Goal: Information Seeking & Learning: Learn about a topic

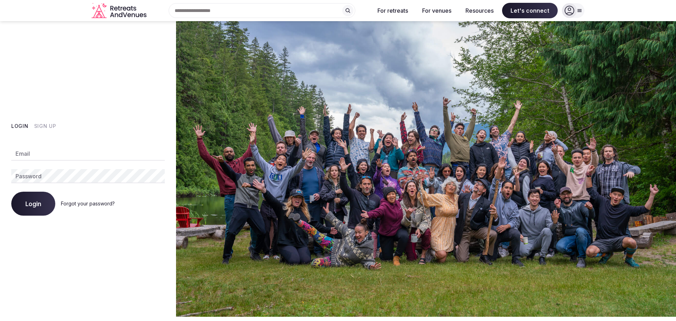
type input "**********"
click at [49, 203] on button "Login" at bounding box center [33, 203] width 44 height 24
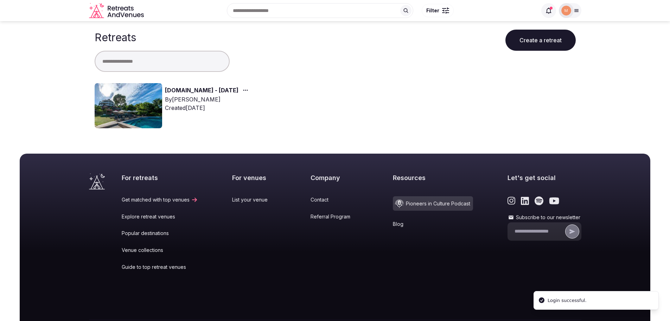
click at [178, 88] on link "[DOMAIN_NAME] - [DATE]" at bounding box center [202, 90] width 74 height 9
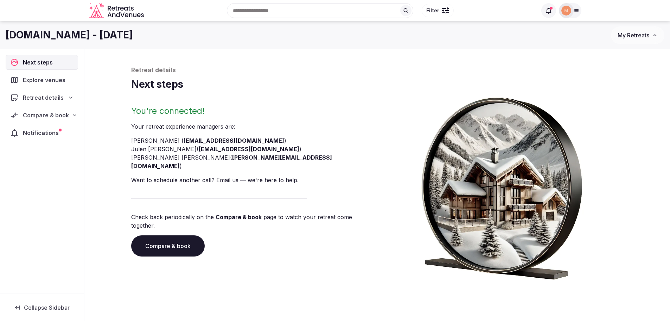
click at [69, 117] on div "Compare & book" at bounding box center [41, 115] width 63 height 8
click at [61, 127] on span "Shortlisted venues (18)" at bounding box center [45, 128] width 57 height 7
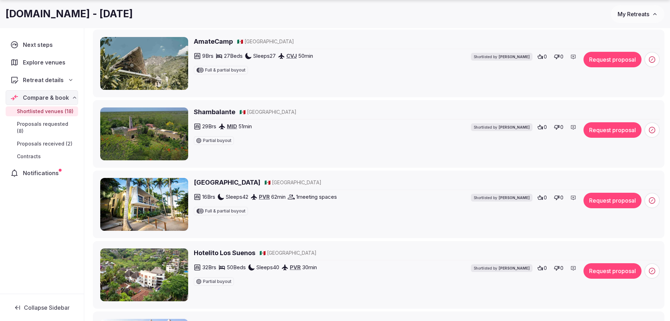
scroll to position [176, 0]
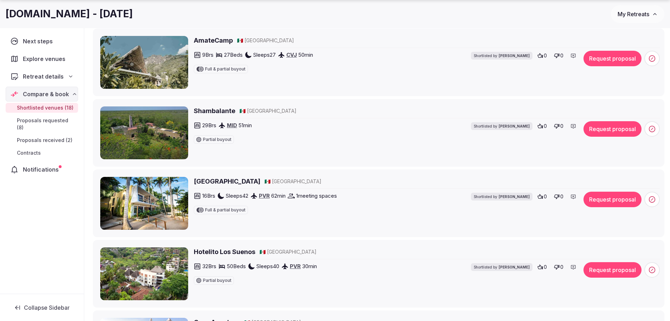
click at [58, 122] on span "Proposals requested (8)" at bounding box center [46, 124] width 58 height 14
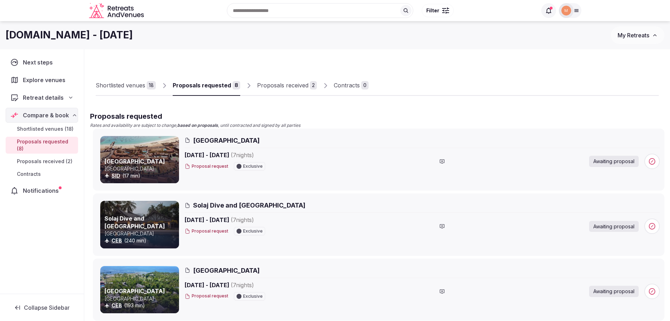
click at [52, 82] on span "Explore venues" at bounding box center [45, 80] width 45 height 8
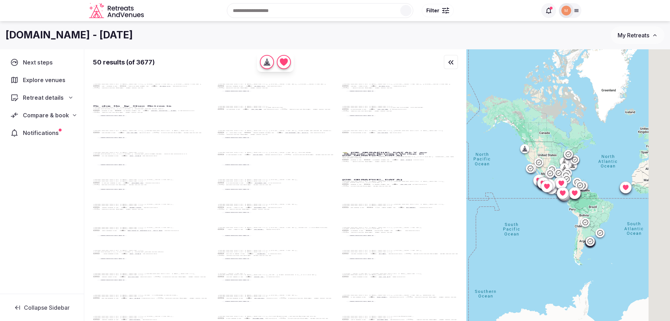
drag, startPoint x: 587, startPoint y: 255, endPoint x: 523, endPoint y: 240, distance: 65.4
click at [523, 240] on div at bounding box center [569, 196] width 204 height 295
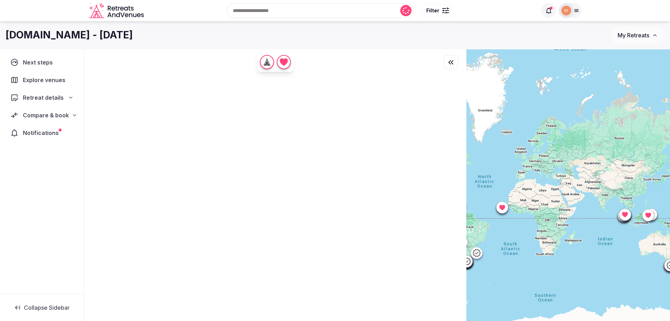
drag, startPoint x: 621, startPoint y: 213, endPoint x: 491, endPoint y: 234, distance: 132.2
click at [491, 234] on div at bounding box center [569, 196] width 204 height 295
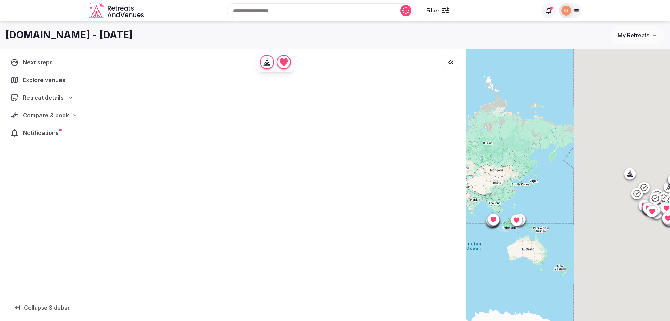
drag, startPoint x: 487, startPoint y: 243, endPoint x: 482, endPoint y: 244, distance: 4.2
click at [482, 244] on div at bounding box center [569, 196] width 204 height 295
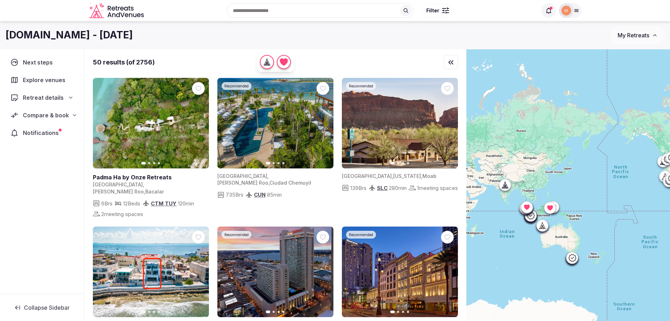
drag, startPoint x: 546, startPoint y: 243, endPoint x: 602, endPoint y: 215, distance: 62.9
click at [602, 215] on div at bounding box center [569, 196] width 204 height 295
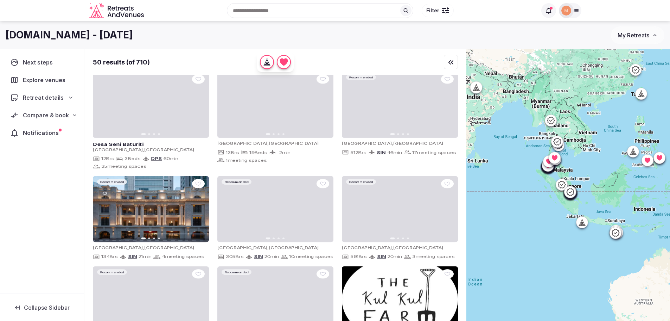
drag, startPoint x: 580, startPoint y: 167, endPoint x: 641, endPoint y: 200, distance: 68.6
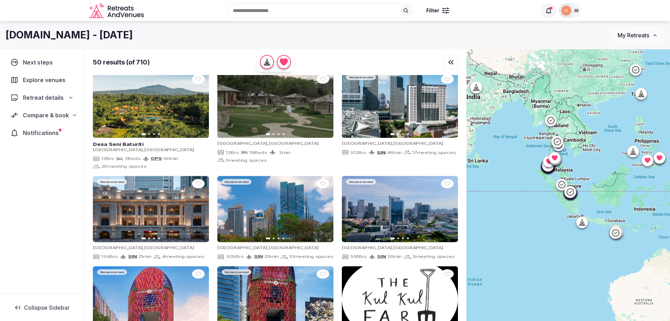
click at [641, 200] on div at bounding box center [569, 196] width 204 height 295
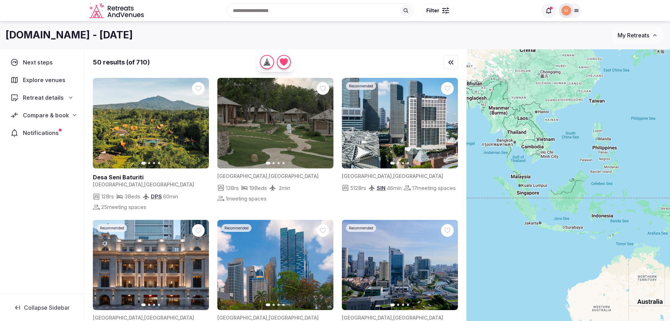
drag, startPoint x: 638, startPoint y: 185, endPoint x: 595, endPoint y: 192, distance: 43.8
click at [595, 192] on div at bounding box center [569, 196] width 204 height 295
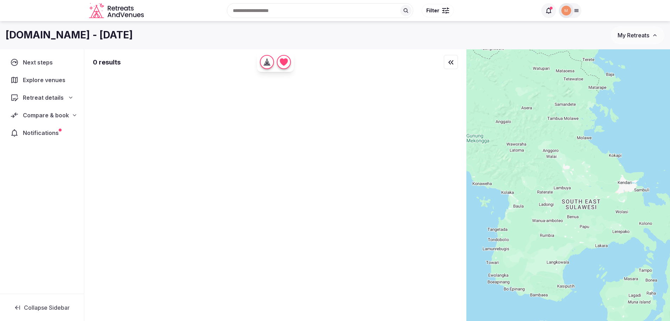
drag, startPoint x: 620, startPoint y: 173, endPoint x: 614, endPoint y: 129, distance: 44.3
click at [619, 112] on div at bounding box center [569, 196] width 204 height 295
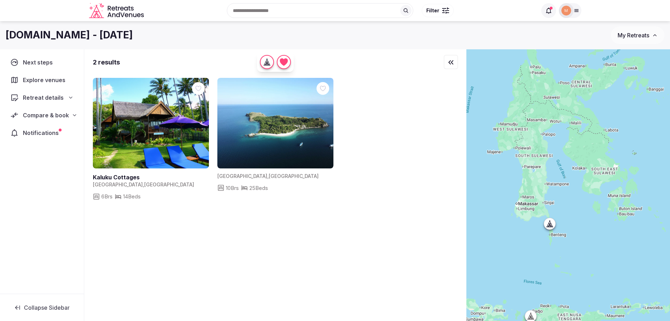
drag, startPoint x: 617, startPoint y: 141, endPoint x: 618, endPoint y: 165, distance: 24.0
click at [618, 165] on div at bounding box center [569, 196] width 204 height 295
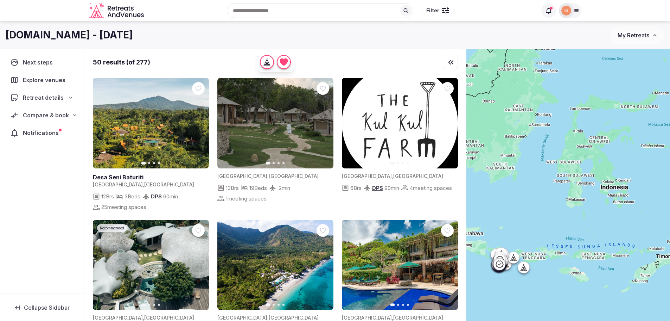
drag, startPoint x: 633, startPoint y: 190, endPoint x: 633, endPoint y: 200, distance: 10.6
click at [633, 200] on div at bounding box center [569, 196] width 204 height 295
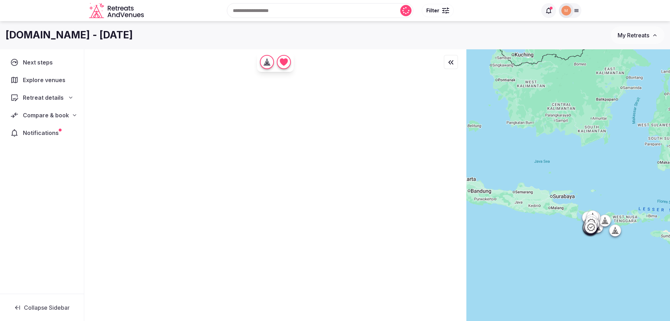
drag, startPoint x: 519, startPoint y: 202, endPoint x: 611, endPoint y: 164, distance: 99.4
click at [611, 164] on div at bounding box center [569, 196] width 204 height 295
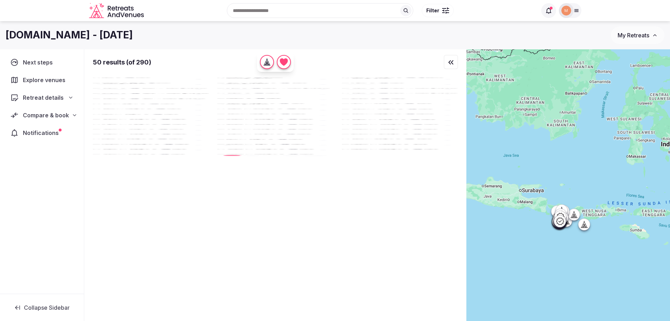
drag, startPoint x: 586, startPoint y: 214, endPoint x: 512, endPoint y: 211, distance: 73.9
click at [512, 211] on div at bounding box center [569, 196] width 204 height 295
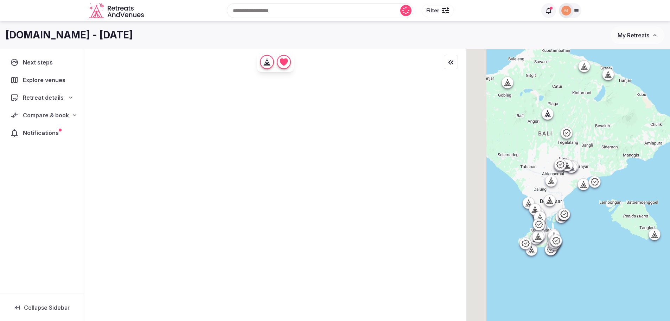
drag, startPoint x: 565, startPoint y: 217, endPoint x: 614, endPoint y: 208, distance: 50.0
click at [614, 208] on div at bounding box center [569, 196] width 204 height 295
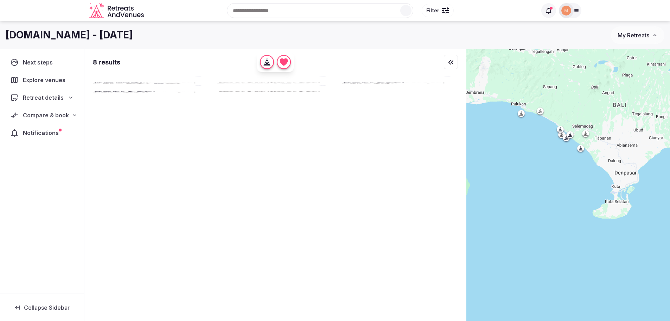
drag, startPoint x: 547, startPoint y: 212, endPoint x: 466, endPoint y: 222, distance: 81.6
click at [466, 222] on div "8 results [GEOGRAPHIC_DATA] , [GEOGRAPHIC_DATA] 43 Brs [GEOGRAPHIC_DATA] , [GEO…" at bounding box center [377, 196] width 586 height 295
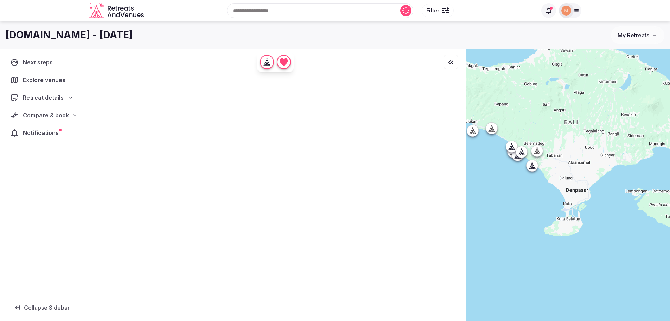
drag, startPoint x: 583, startPoint y: 178, endPoint x: 533, endPoint y: 196, distance: 52.5
click at [533, 196] on div at bounding box center [569, 196] width 204 height 295
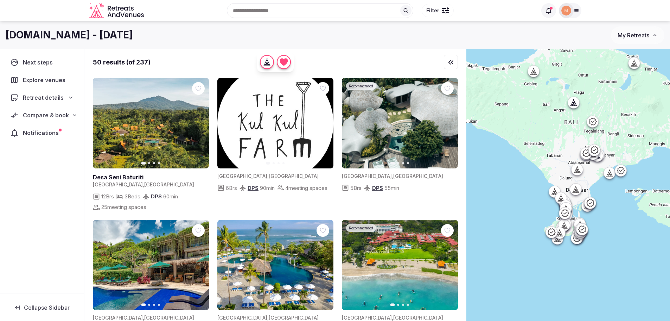
click at [610, 175] on icon at bounding box center [609, 174] width 2 height 2
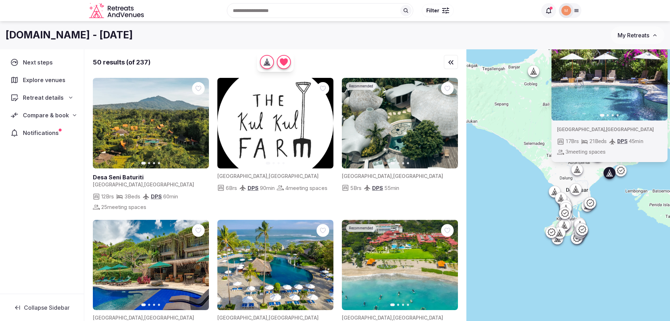
click at [660, 72] on icon "button" at bounding box center [658, 75] width 6 height 6
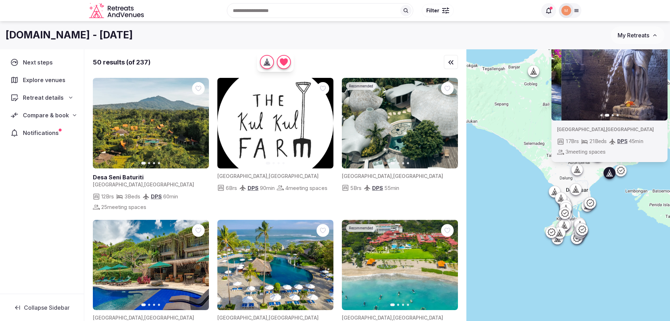
click at [660, 72] on icon "button" at bounding box center [658, 75] width 6 height 6
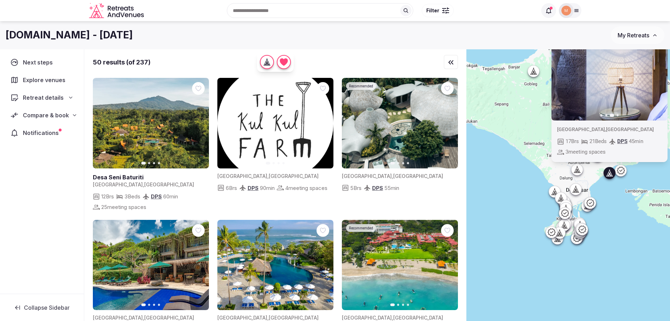
click at [660, 72] on icon "button" at bounding box center [658, 75] width 6 height 6
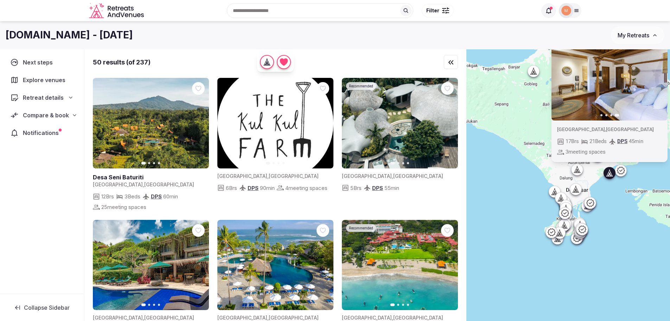
click at [613, 173] on icon at bounding box center [609, 172] width 7 height 7
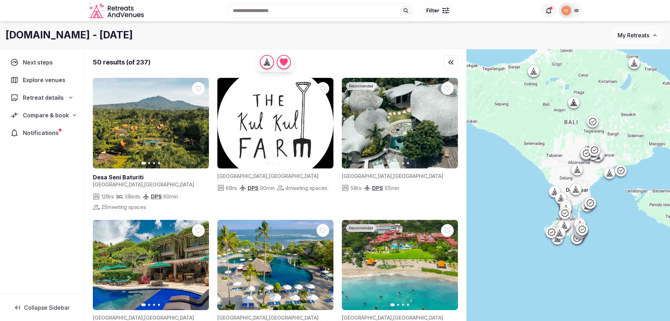
click at [613, 173] on icon at bounding box center [610, 172] width 3 height 6
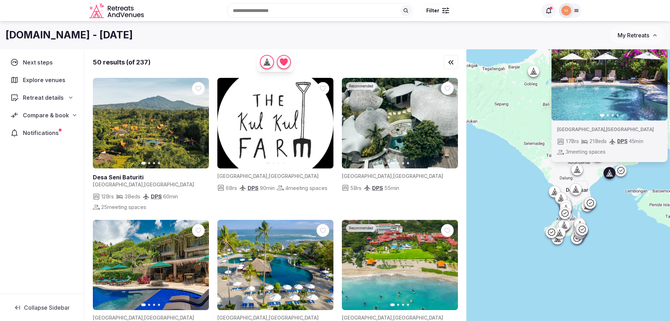
click at [626, 170] on div at bounding box center [620, 170] width 11 height 11
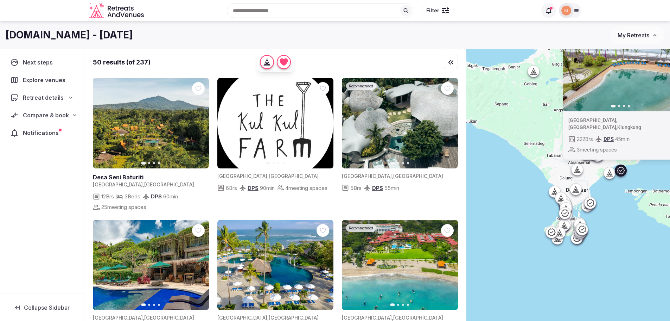
click at [611, 173] on icon at bounding box center [610, 172] width 2 height 1
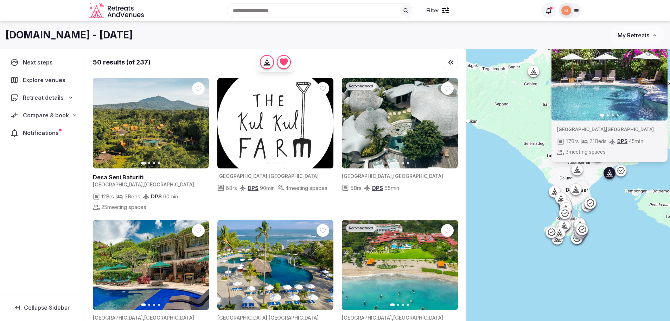
click at [611, 173] on icon at bounding box center [610, 172] width 2 height 1
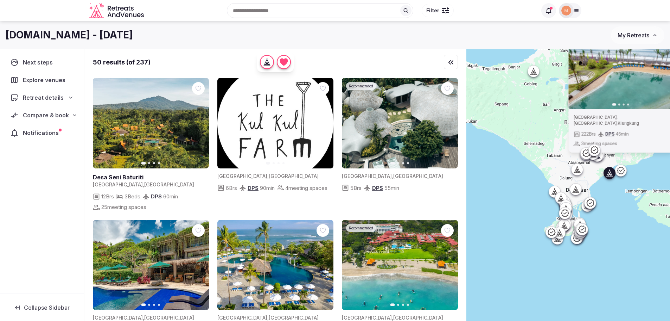
click at [611, 173] on icon at bounding box center [610, 172] width 2 height 1
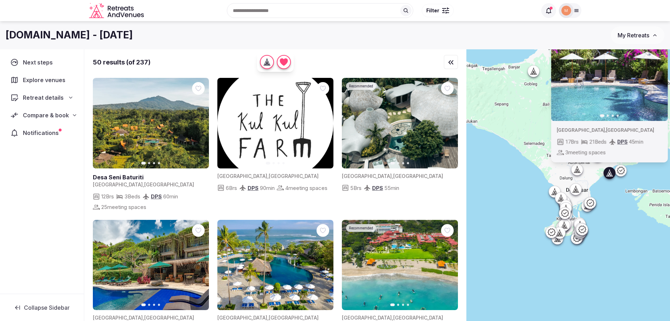
click at [606, 129] on span "[GEOGRAPHIC_DATA]" at bounding box center [630, 129] width 48 height 6
click at [269, 64] on icon "button" at bounding box center [268, 64] width 2 height 2
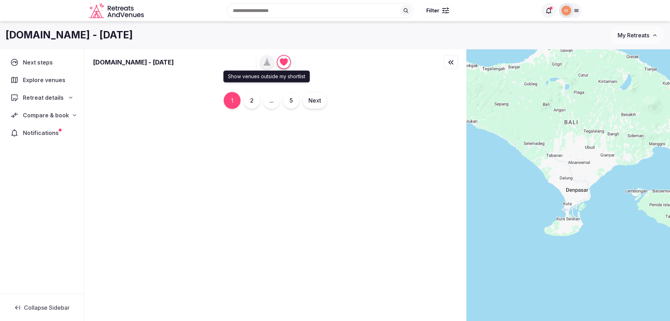
click at [268, 61] on icon "button" at bounding box center [267, 61] width 7 height 7
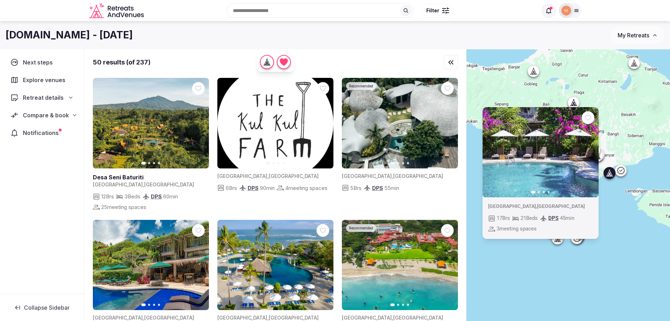
click at [544, 203] on div "[GEOGRAPHIC_DATA] , [GEOGRAPHIC_DATA]" at bounding box center [540, 206] width 105 height 7
click at [508, 204] on span "[GEOGRAPHIC_DATA]" at bounding box center [512, 206] width 48 height 6
drag, startPoint x: 508, startPoint y: 204, endPoint x: 507, endPoint y: 200, distance: 4.0
click at [508, 202] on div "[GEOGRAPHIC_DATA] , [GEOGRAPHIC_DATA] 17 Brs 21 Beds DPS 45 min 3 meeting spaces" at bounding box center [541, 218] width 116 height 42
click at [507, 200] on div "[GEOGRAPHIC_DATA] , [GEOGRAPHIC_DATA] 17 Brs 21 Beds DPS 45 min 3 meeting spaces" at bounding box center [541, 218] width 116 height 42
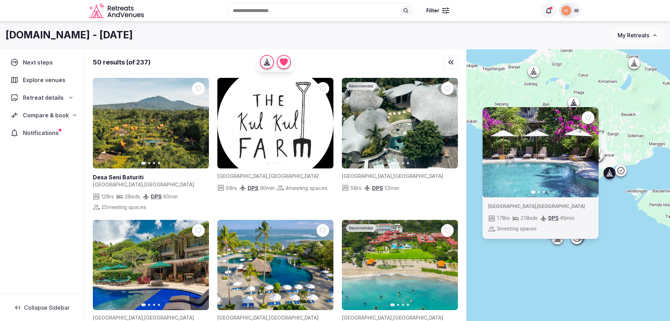
click at [588, 122] on div at bounding box center [588, 117] width 13 height 13
click at [0, 0] on icon at bounding box center [0, 0] width 0 height 0
click at [536, 205] on span "," at bounding box center [536, 206] width 1 height 6
click at [611, 210] on div "Previous slide Next slide [GEOGRAPHIC_DATA] , [GEOGRAPHIC_DATA] 17 Brs 21 Beds …" at bounding box center [569, 196] width 204 height 295
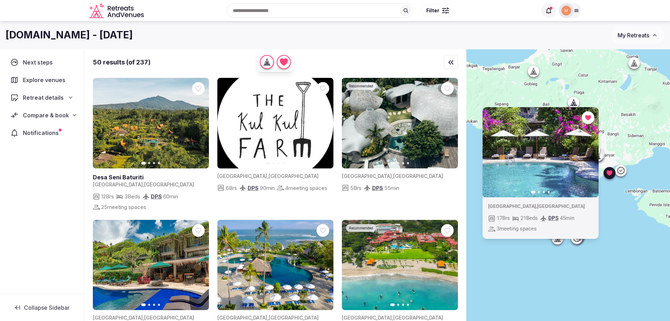
click at [620, 249] on div "Previous slide Next slide [GEOGRAPHIC_DATA] , [GEOGRAPHIC_DATA] 17 Brs 21 Beds …" at bounding box center [569, 196] width 204 height 295
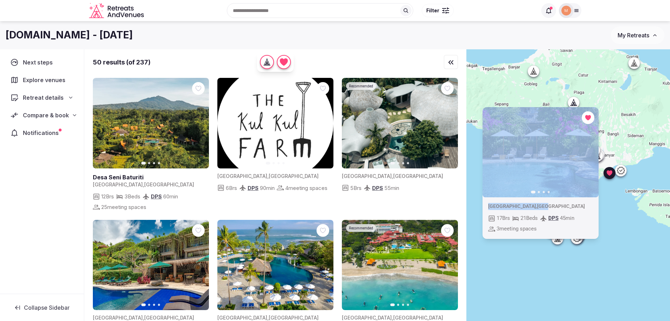
drag, startPoint x: 620, startPoint y: 249, endPoint x: 567, endPoint y: 209, distance: 67.1
click at [567, 209] on div "Previous slide Next slide [GEOGRAPHIC_DATA] , [GEOGRAPHIC_DATA] 17 Brs 21 Beds …" at bounding box center [569, 196] width 204 height 295
click at [605, 229] on div "Previous slide Next slide [GEOGRAPHIC_DATA] , [GEOGRAPHIC_DATA] 17 Brs 21 Beds …" at bounding box center [569, 196] width 204 height 295
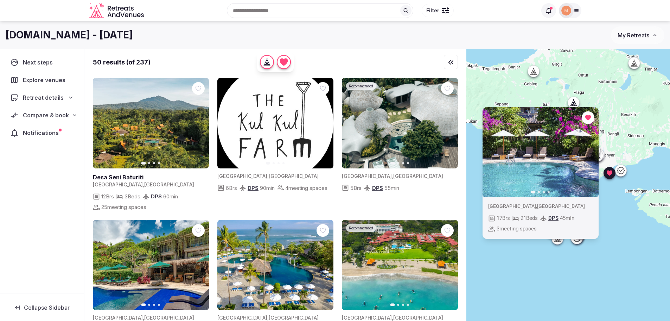
click at [620, 233] on div "Previous slide Next slide [GEOGRAPHIC_DATA] , [GEOGRAPHIC_DATA] 17 Brs 21 Beds …" at bounding box center [569, 196] width 204 height 295
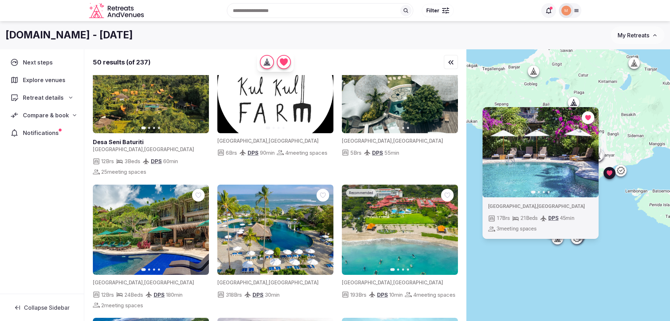
scroll to position [141, 0]
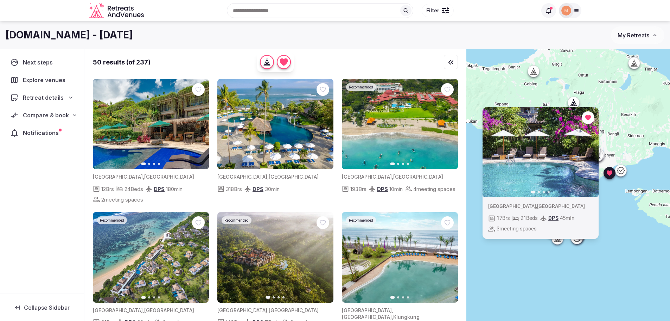
click at [548, 283] on div "Previous slide Next slide [GEOGRAPHIC_DATA] , [GEOGRAPHIC_DATA] 17 Brs 21 Beds …" at bounding box center [569, 196] width 204 height 295
click at [618, 200] on div "Previous slide Next slide [GEOGRAPHIC_DATA] , [GEOGRAPHIC_DATA] 17 Brs 21 Beds …" at bounding box center [569, 196] width 204 height 295
click at [611, 177] on div at bounding box center [609, 172] width 11 height 11
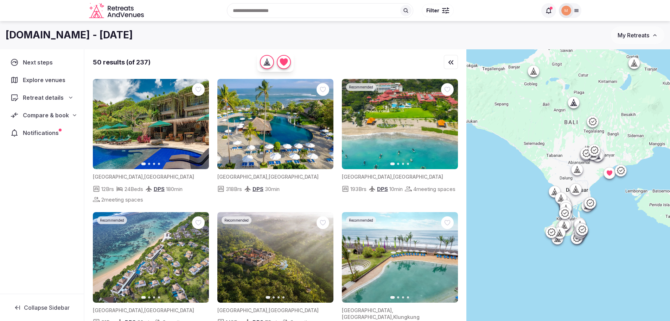
click at [594, 204] on icon at bounding box center [590, 202] width 8 height 8
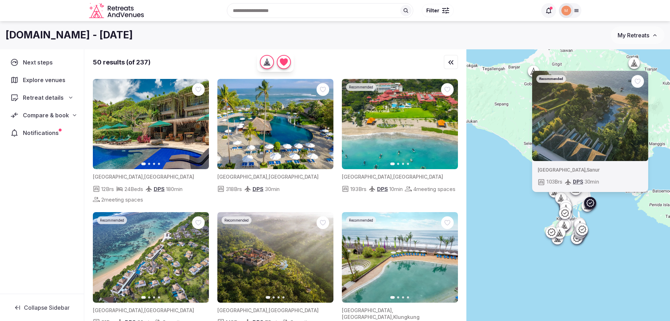
click at [565, 258] on div "Recommended [GEOGRAPHIC_DATA] , Sanur 103 Brs DPS 30 min" at bounding box center [569, 196] width 204 height 295
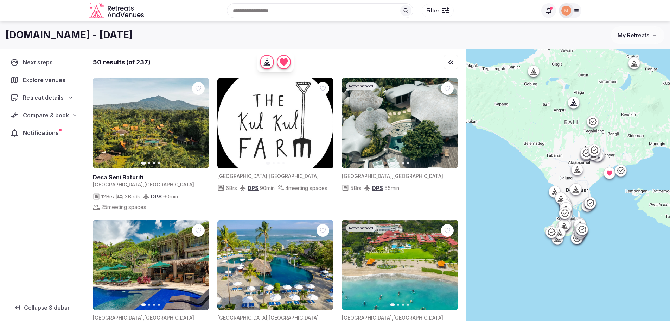
scroll to position [141, 0]
